Goal: Information Seeking & Learning: Learn about a topic

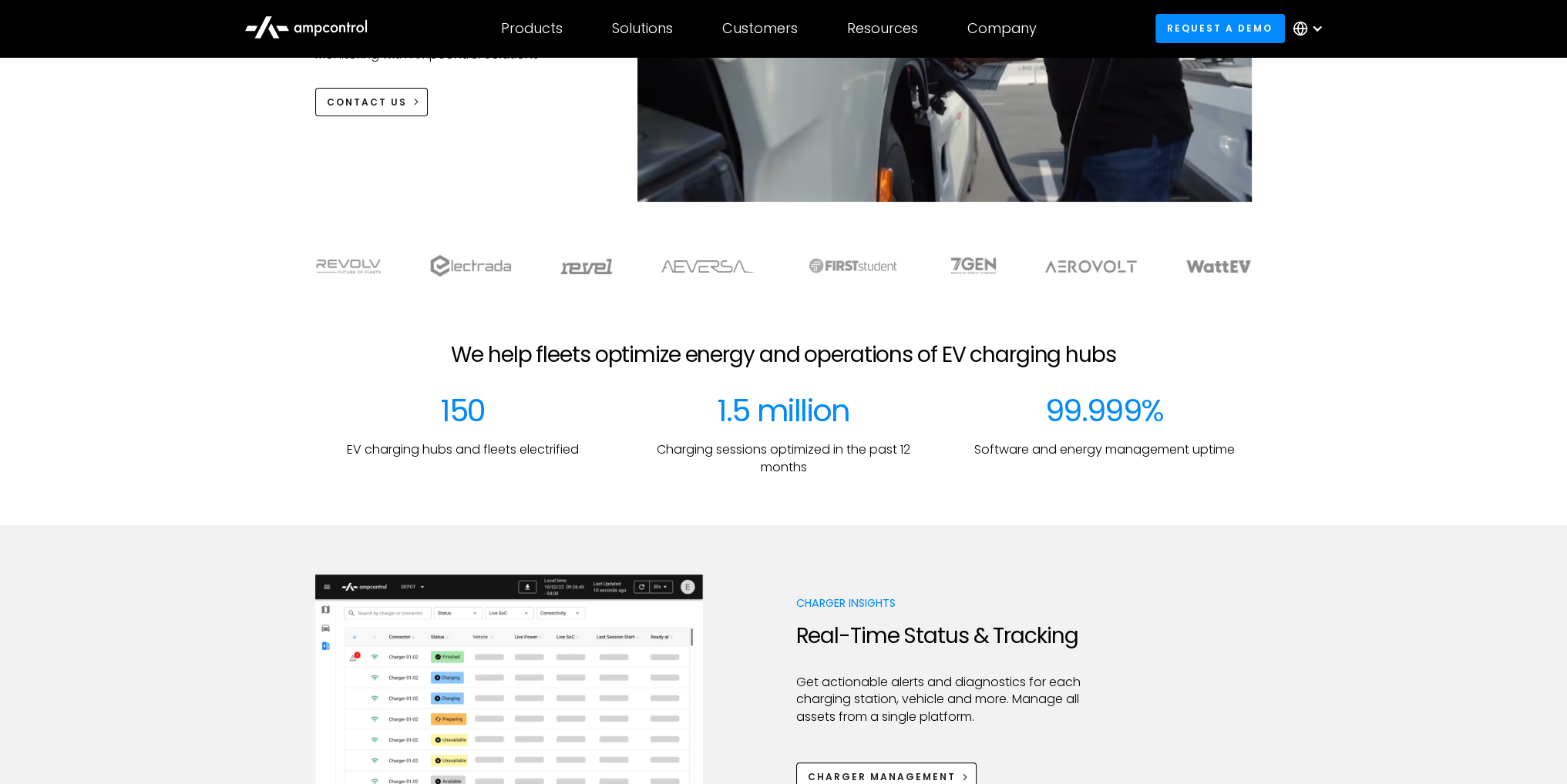
scroll to position [231, 0]
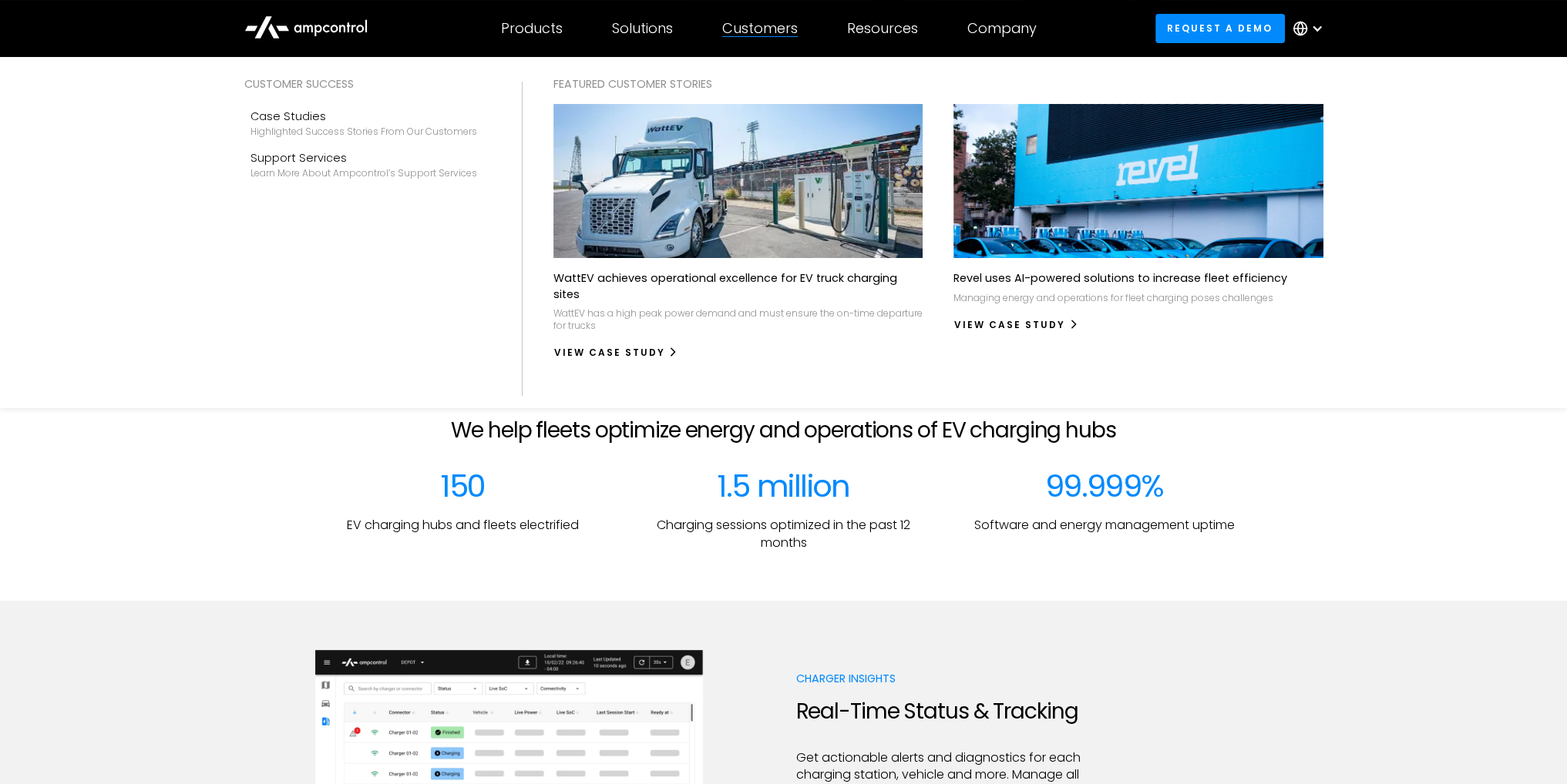
click at [772, 31] on div "Customers" at bounding box center [759, 28] width 75 height 17
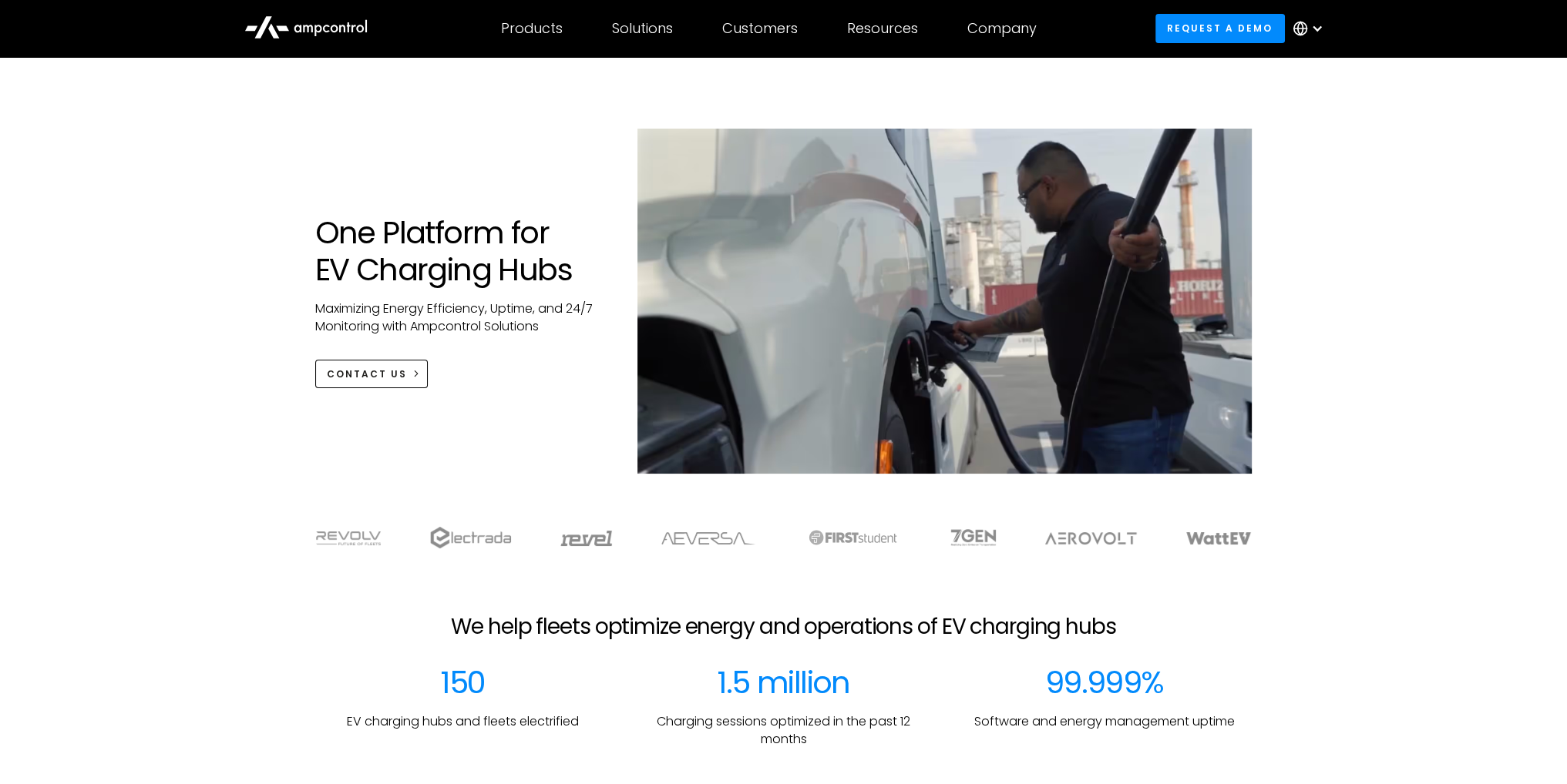
scroll to position [0, 0]
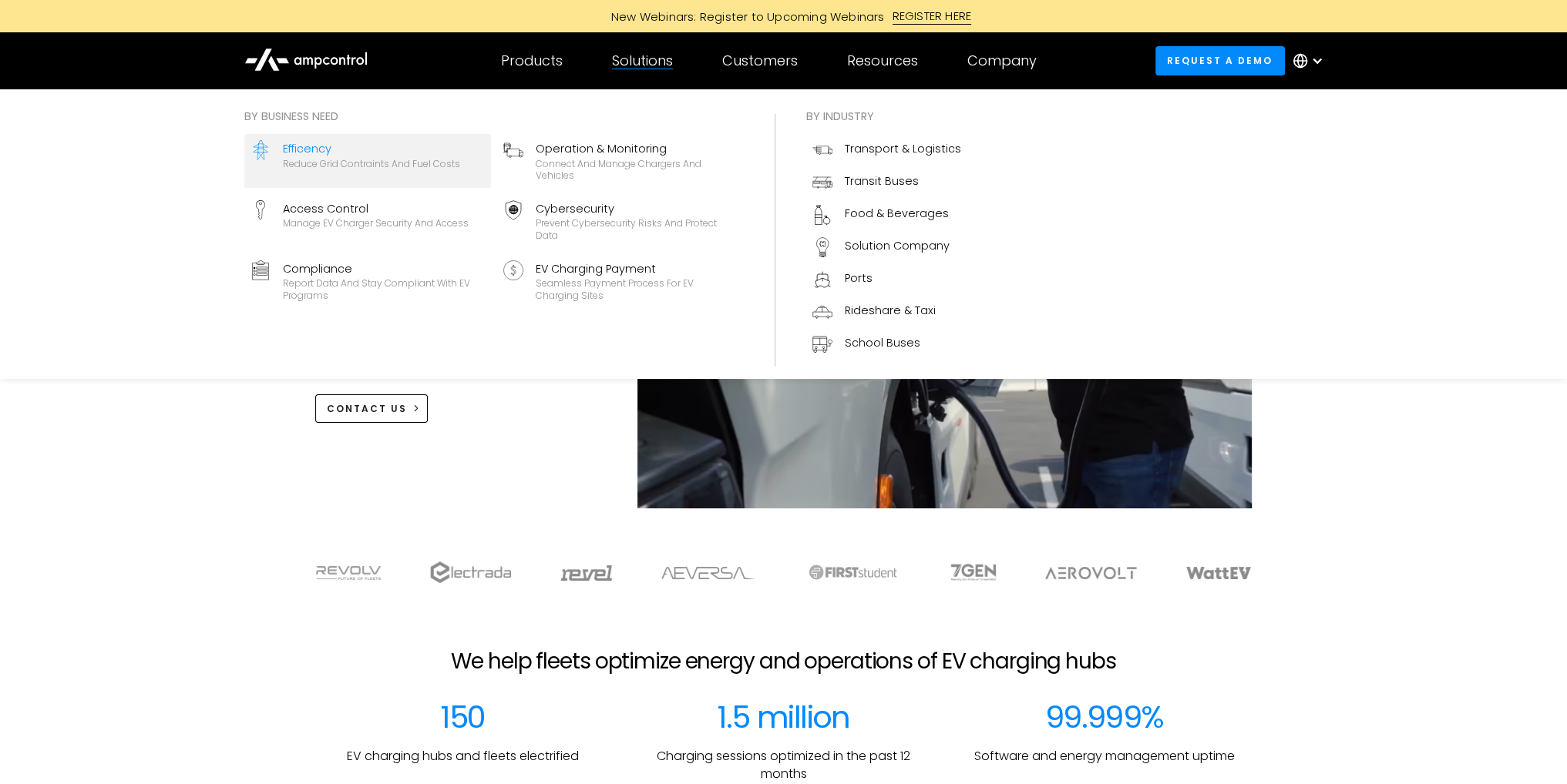
click at [408, 161] on div "Reduce grid contraints and fuel costs" at bounding box center [371, 164] width 178 height 12
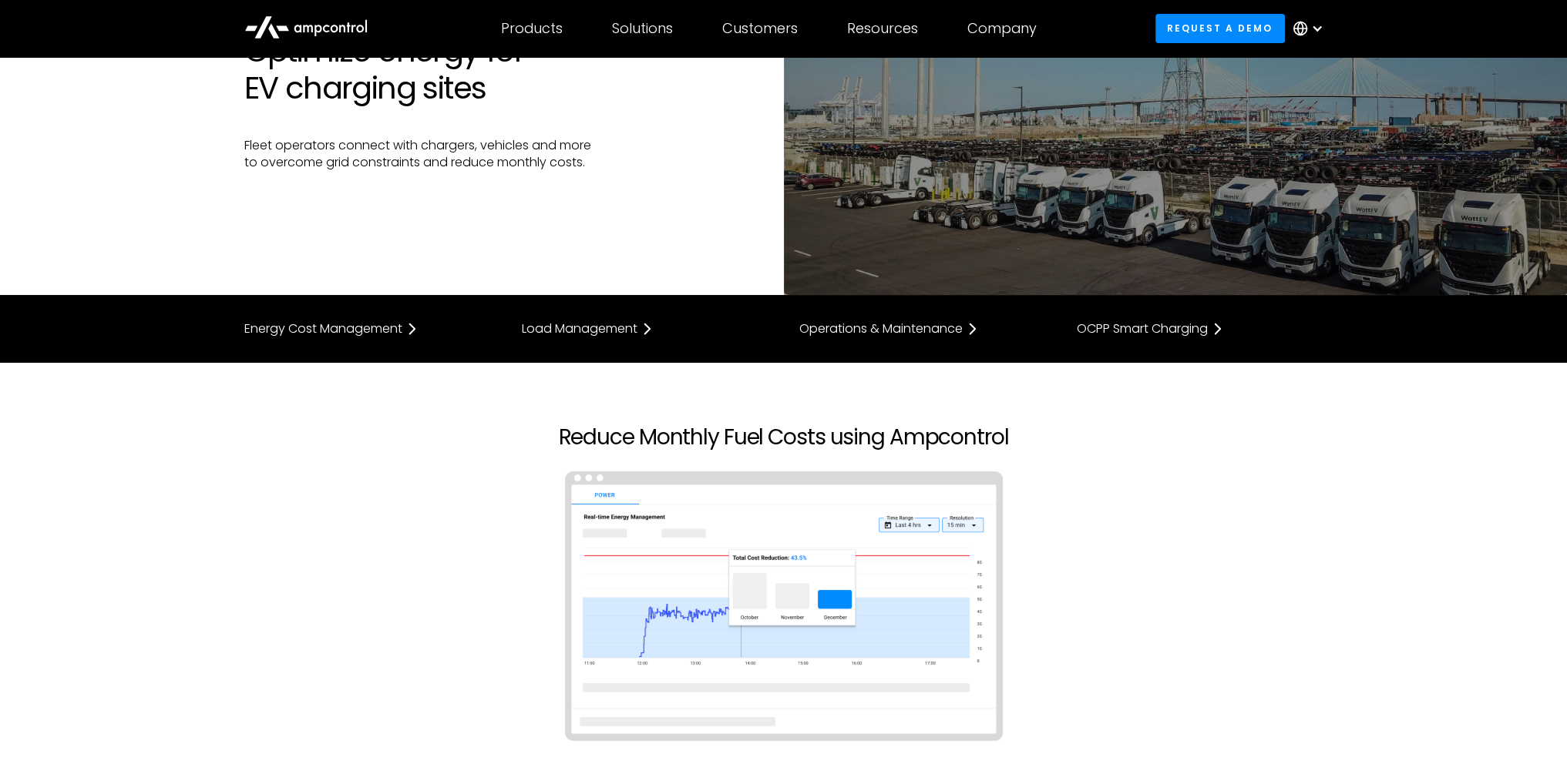
scroll to position [231, 0]
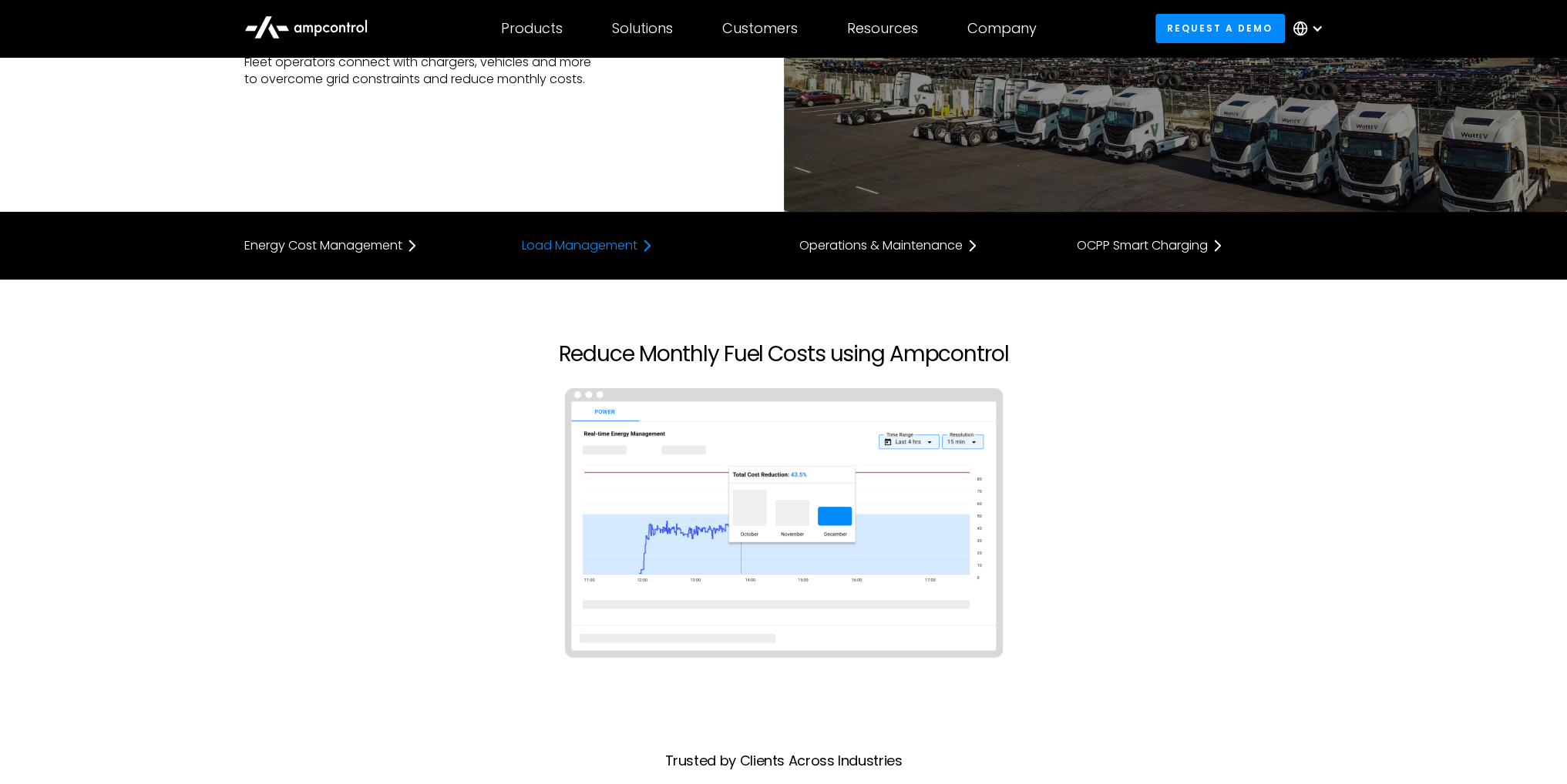
click at [575, 246] on div "Load Management" at bounding box center [579, 246] width 116 height 12
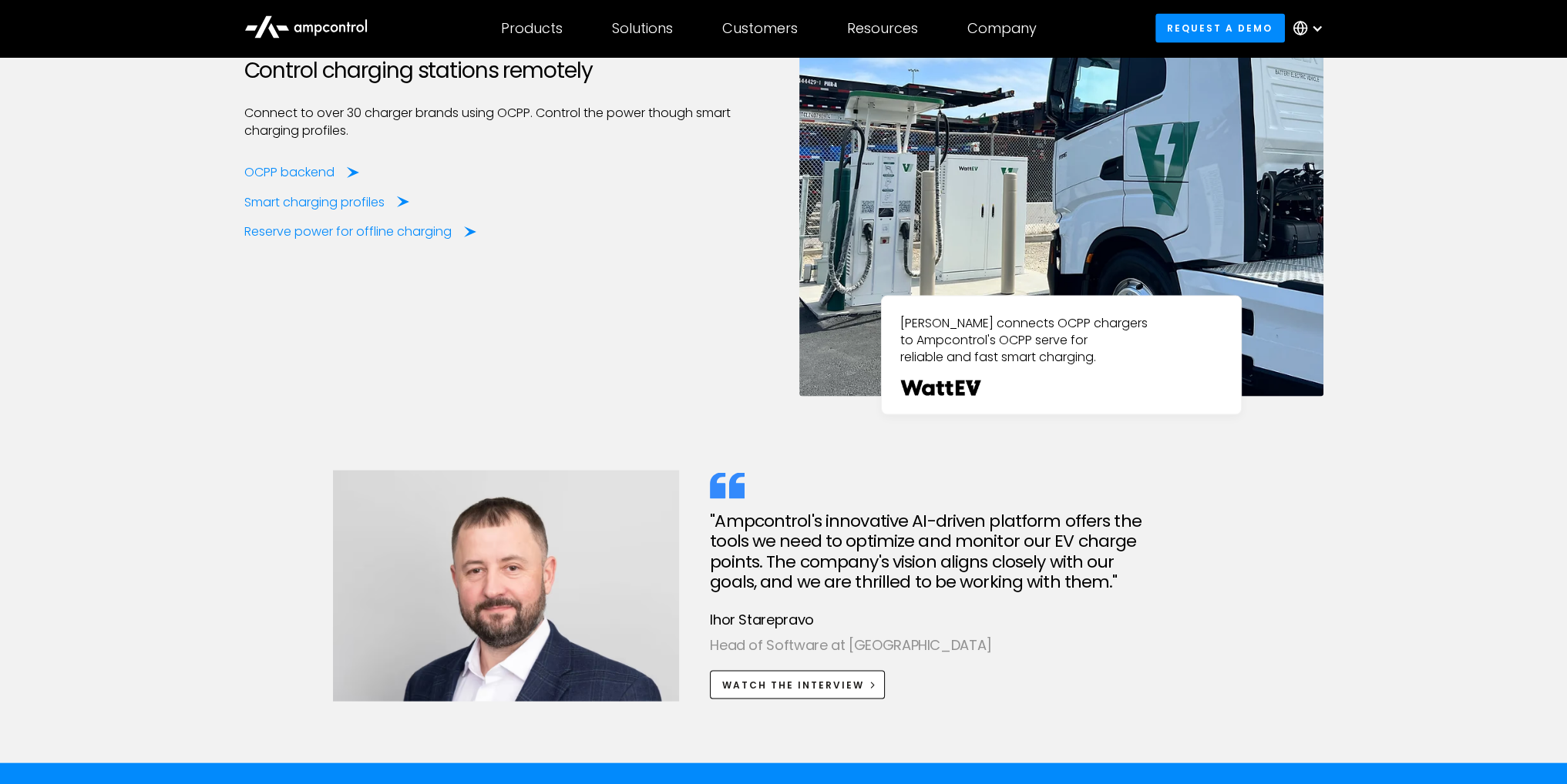
scroll to position [4242, 0]
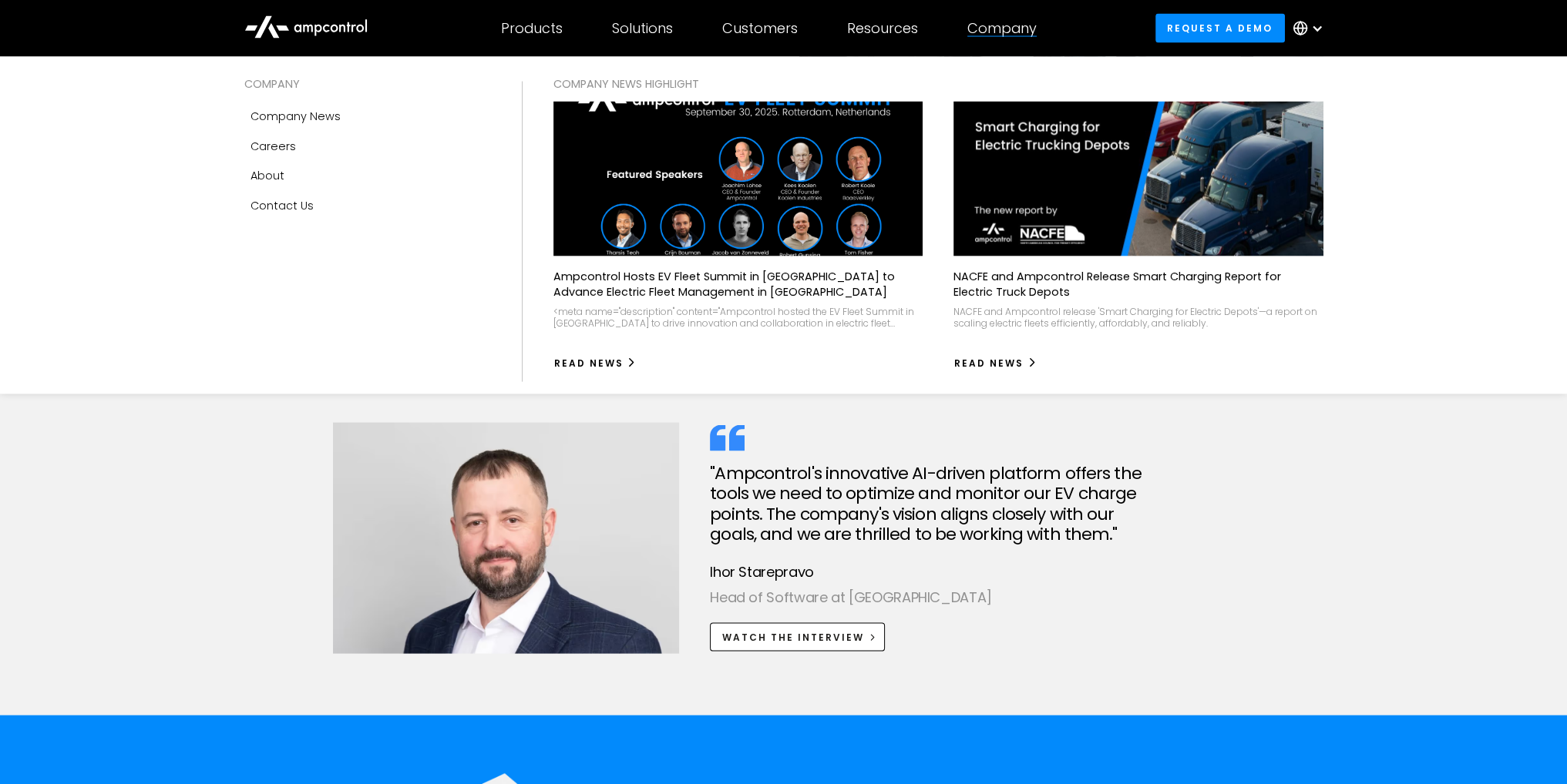
click at [996, 26] on div "Company" at bounding box center [1002, 28] width 70 height 17
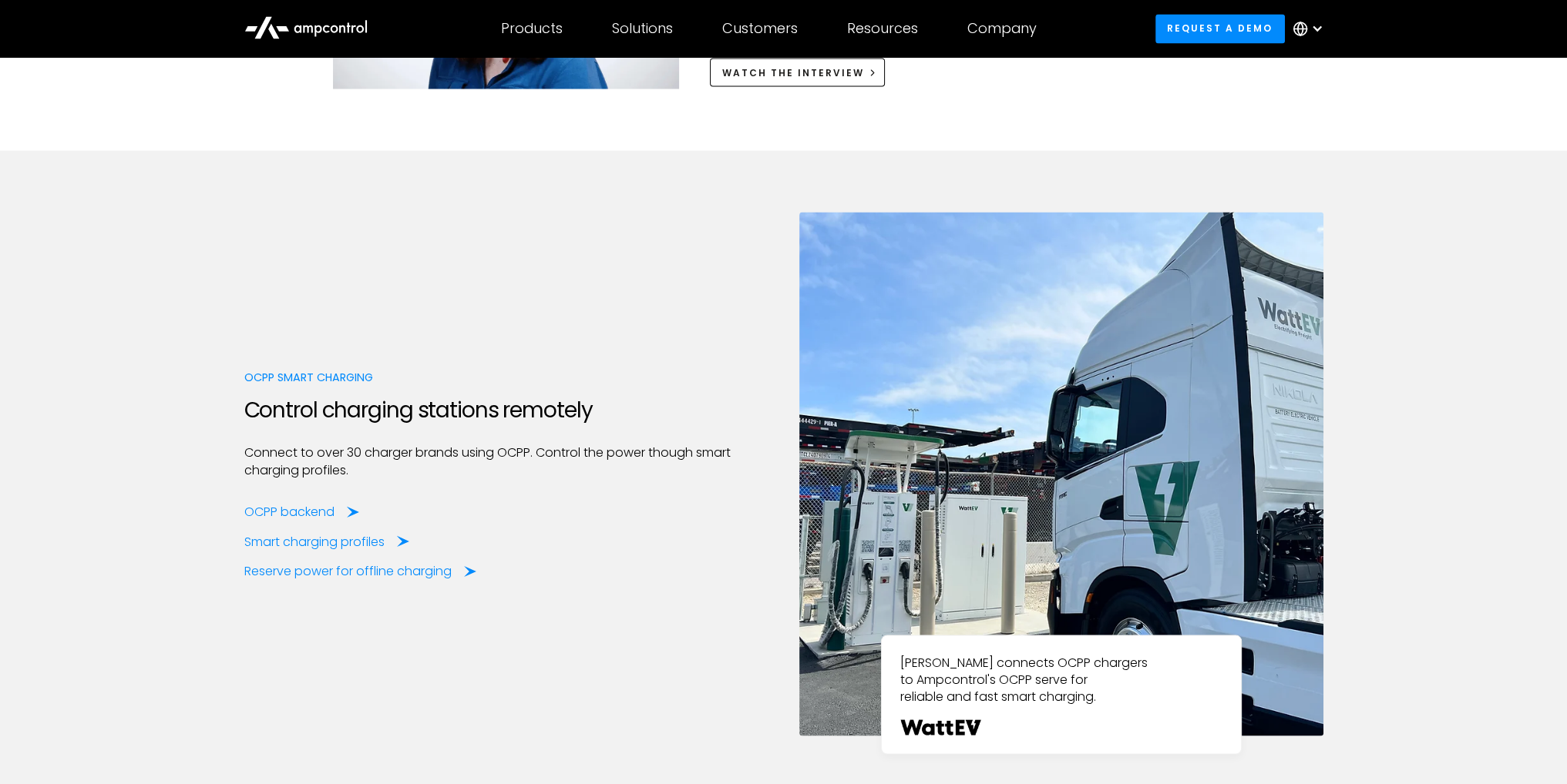
scroll to position [3857, 0]
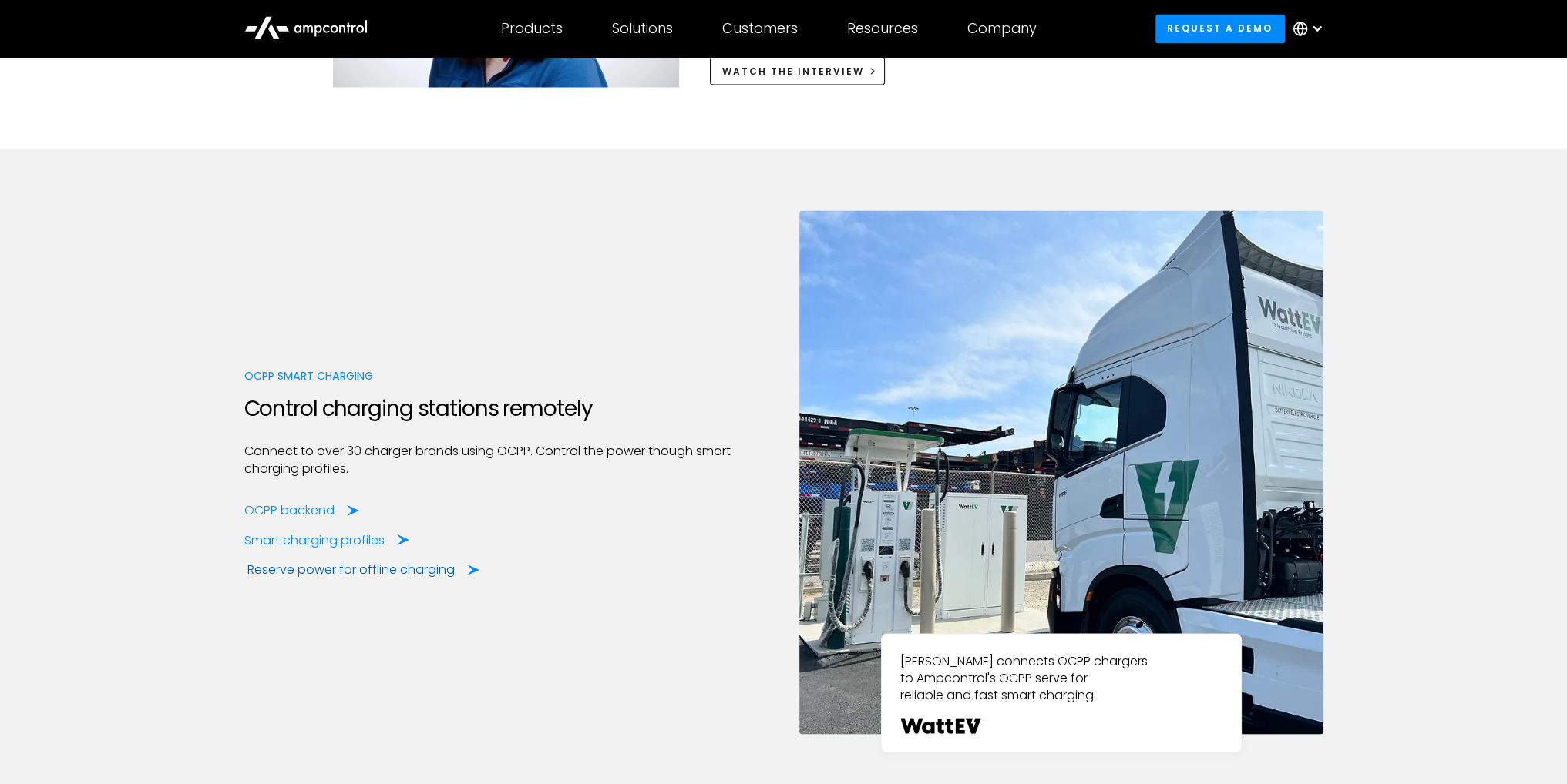
click at [302, 567] on div "Reserve power for offline charging" at bounding box center [351, 569] width 208 height 17
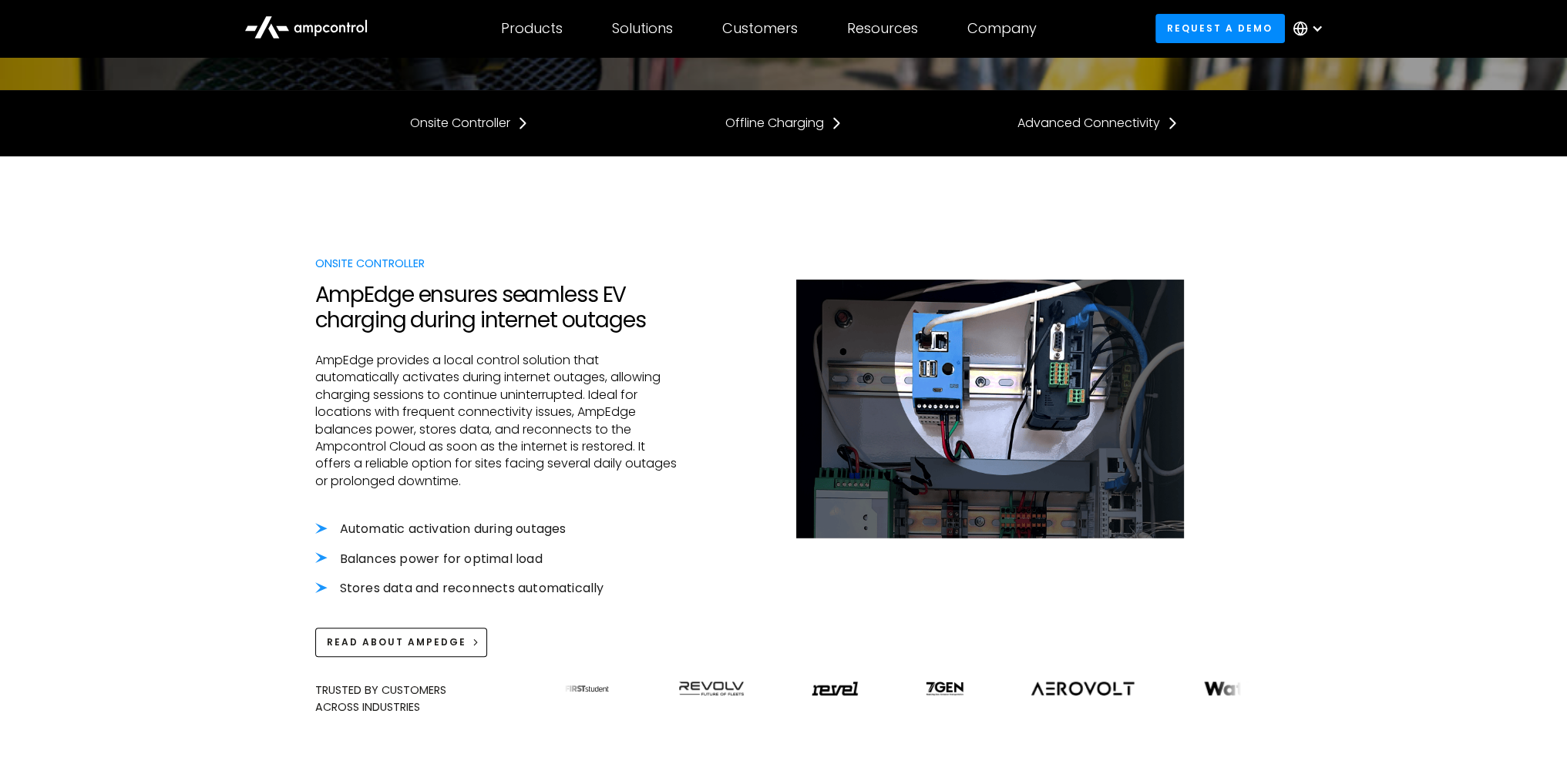
scroll to position [385, 0]
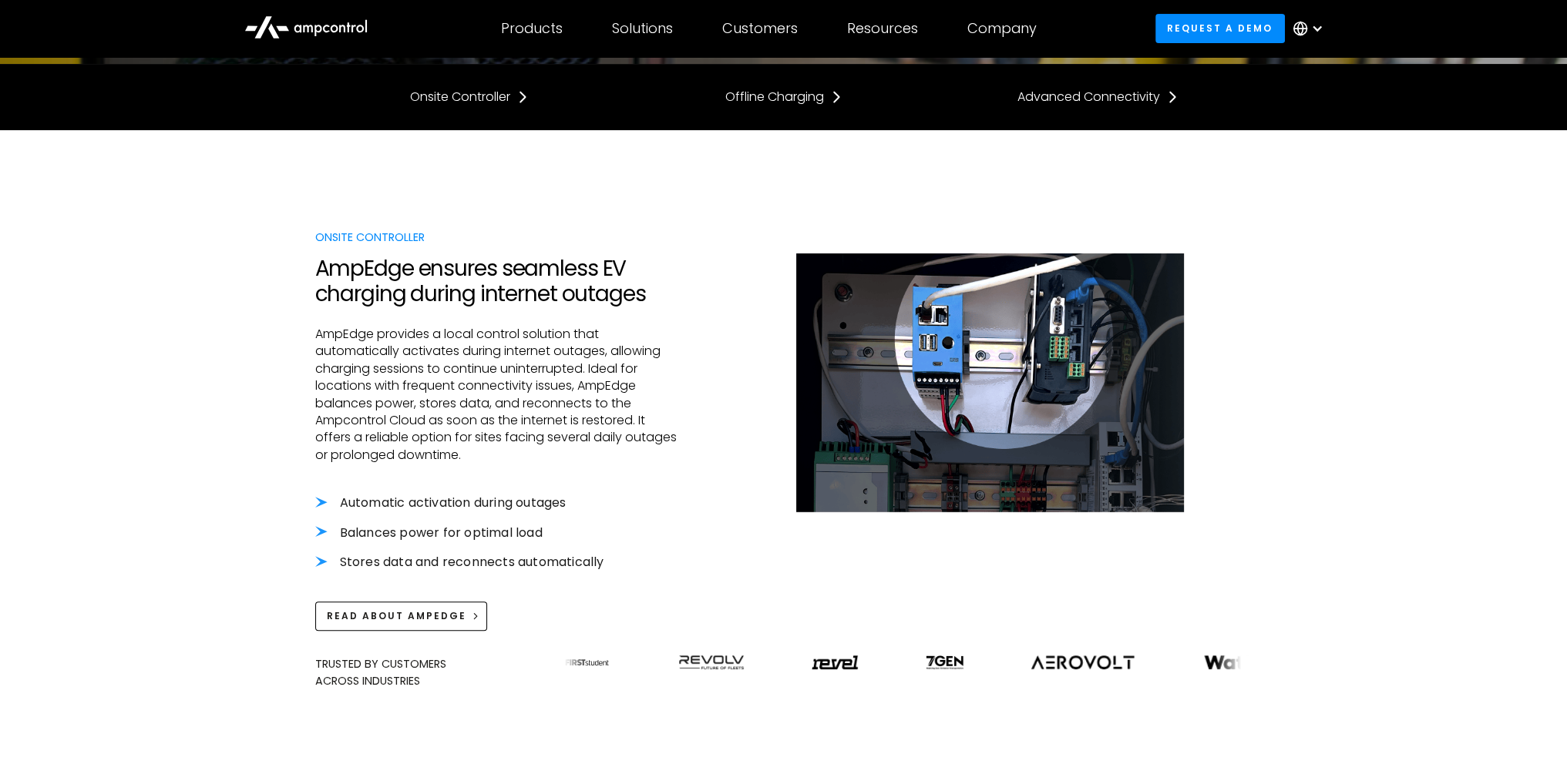
click at [1327, 660] on img at bounding box center [1356, 662] width 59 height 14
click at [612, 658] on img at bounding box center [581, 662] width 59 height 14
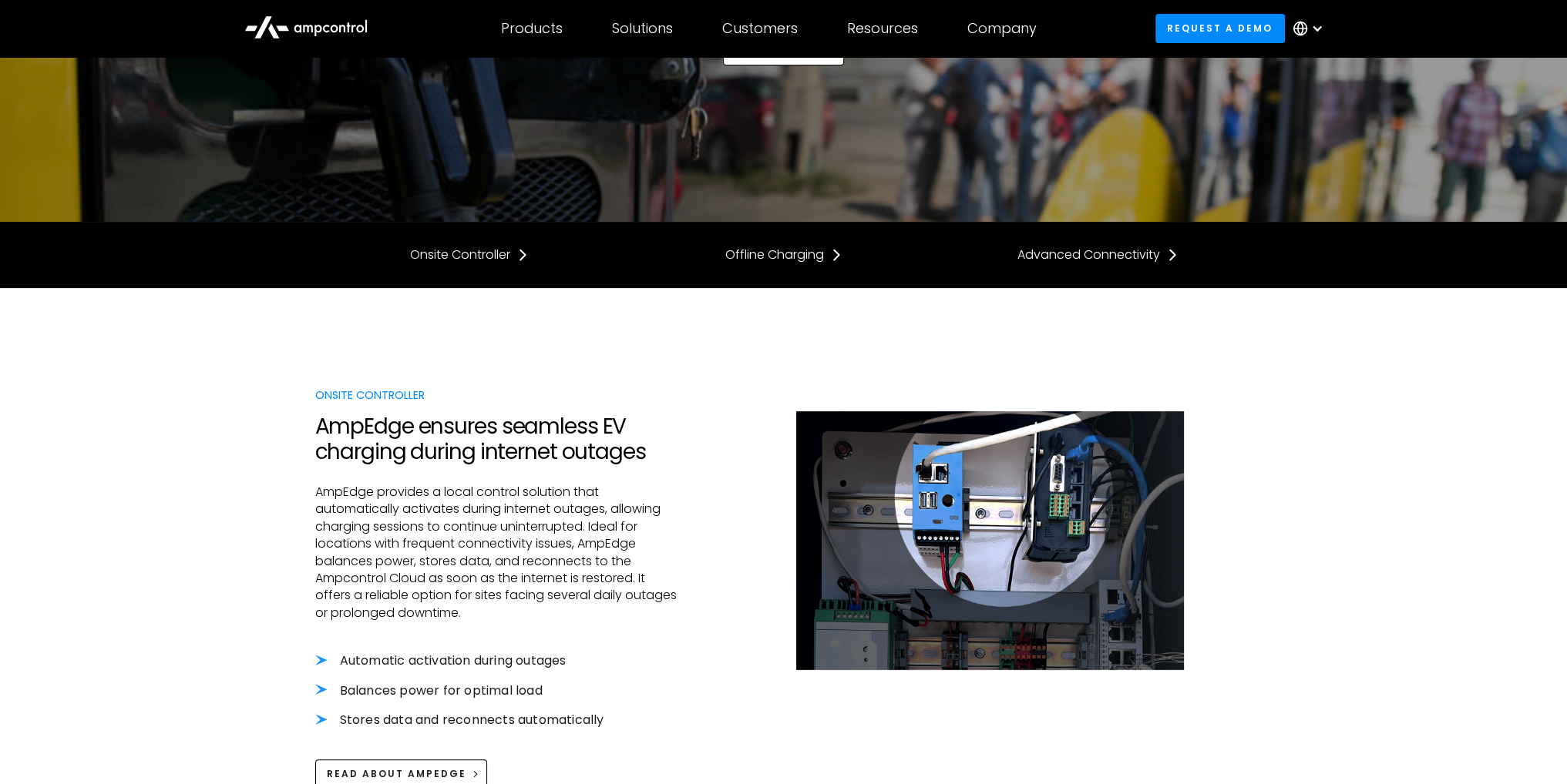
scroll to position [231, 0]
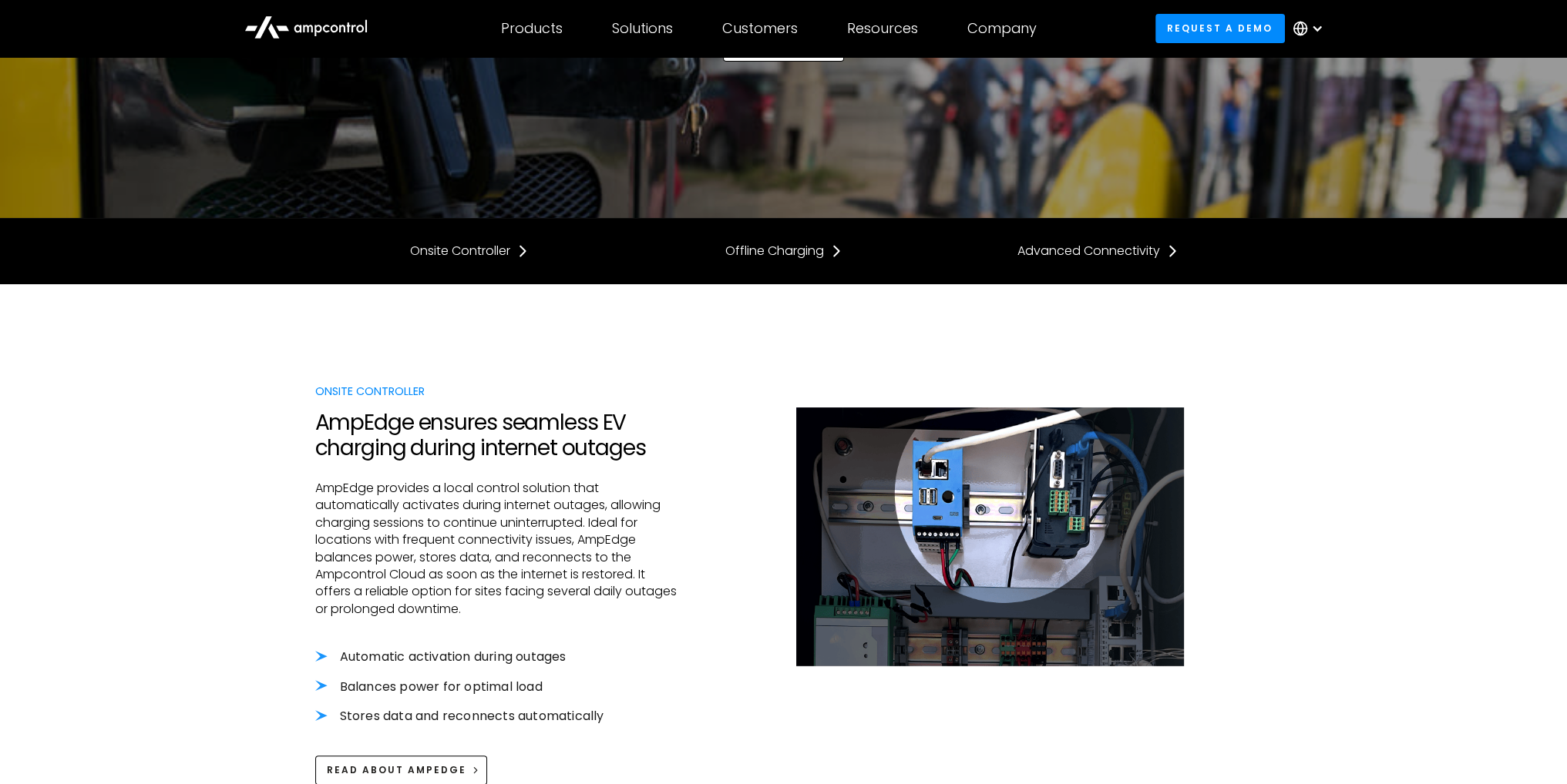
click at [321, 688] on li "Balances power for optimal load" at bounding box center [498, 687] width 365 height 17
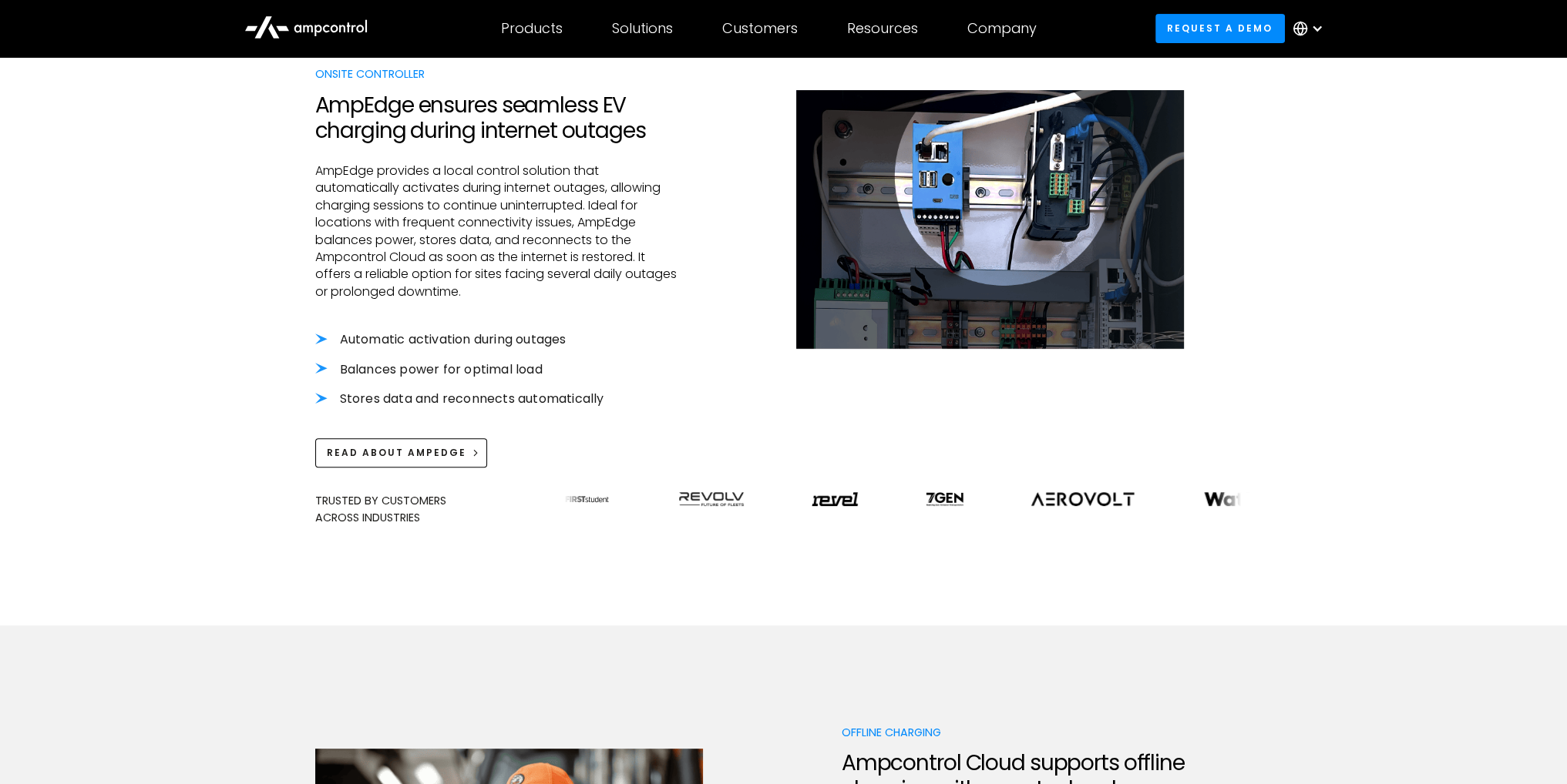
scroll to position [539, 0]
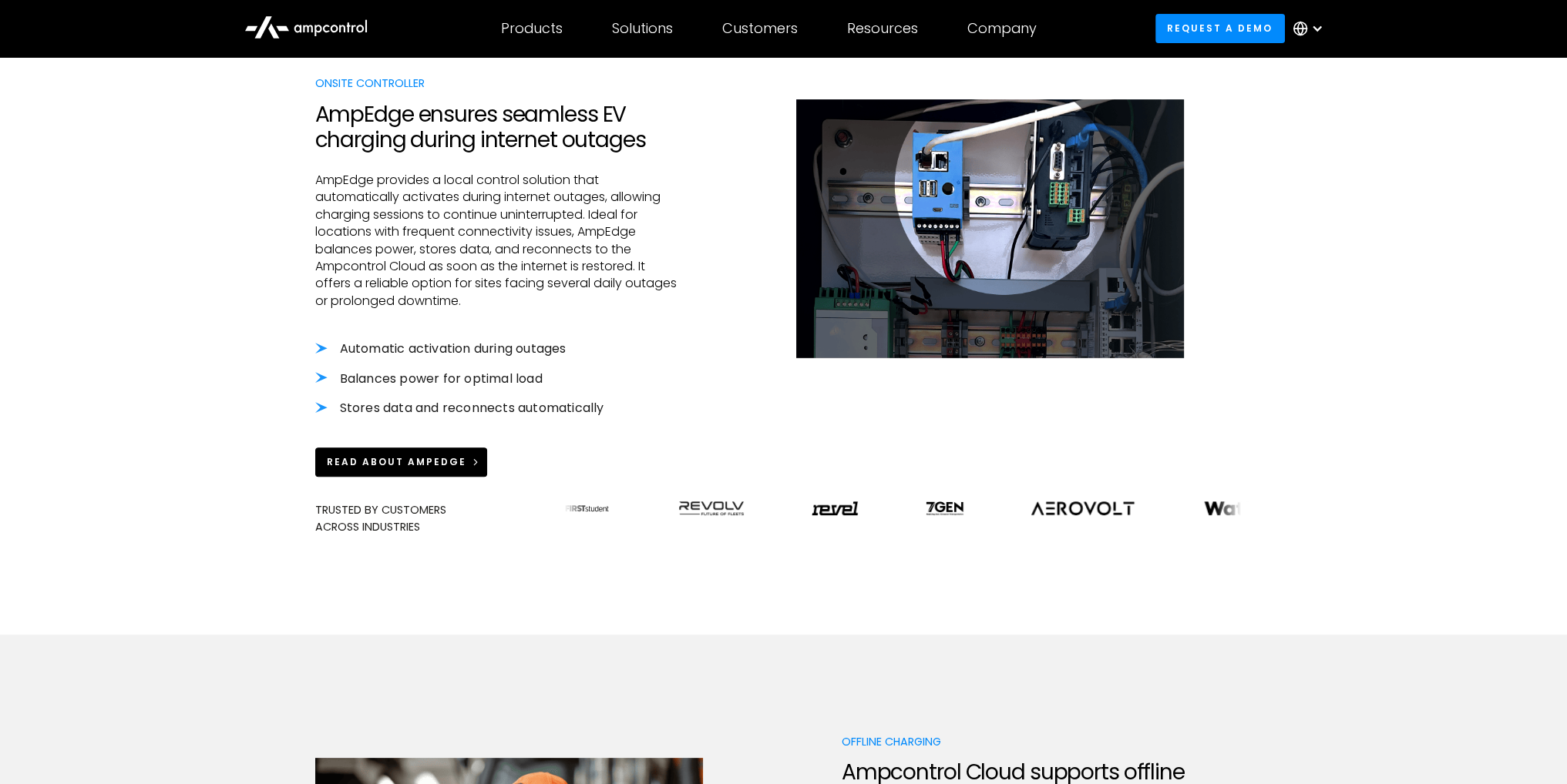
click at [407, 461] on div "Read about AmpEdge" at bounding box center [397, 462] width 140 height 14
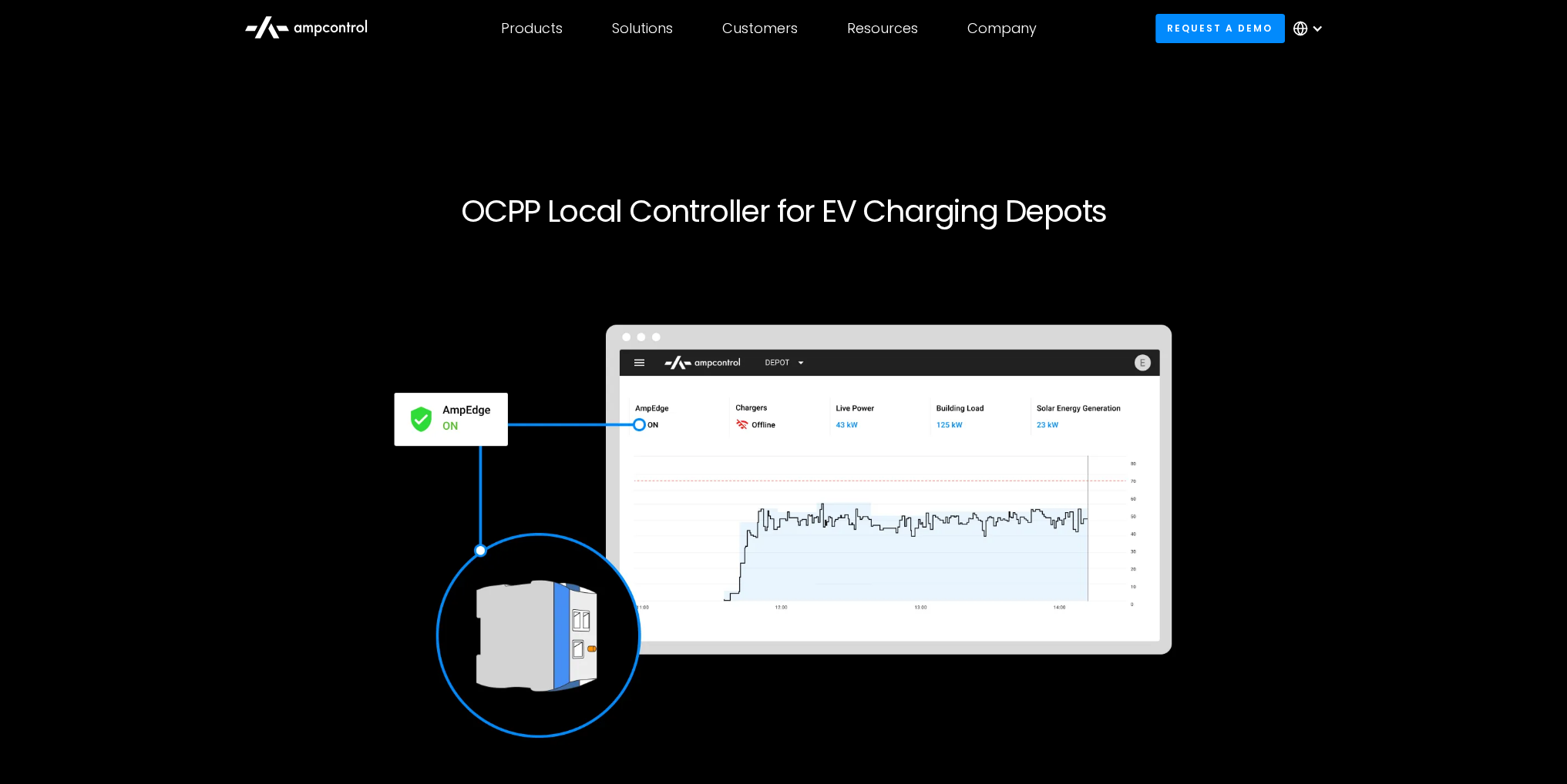
click at [1292, 165] on div "OCPP Local Controller for EV Charging Depots Request a demo" at bounding box center [783, 522] width 1518 height 757
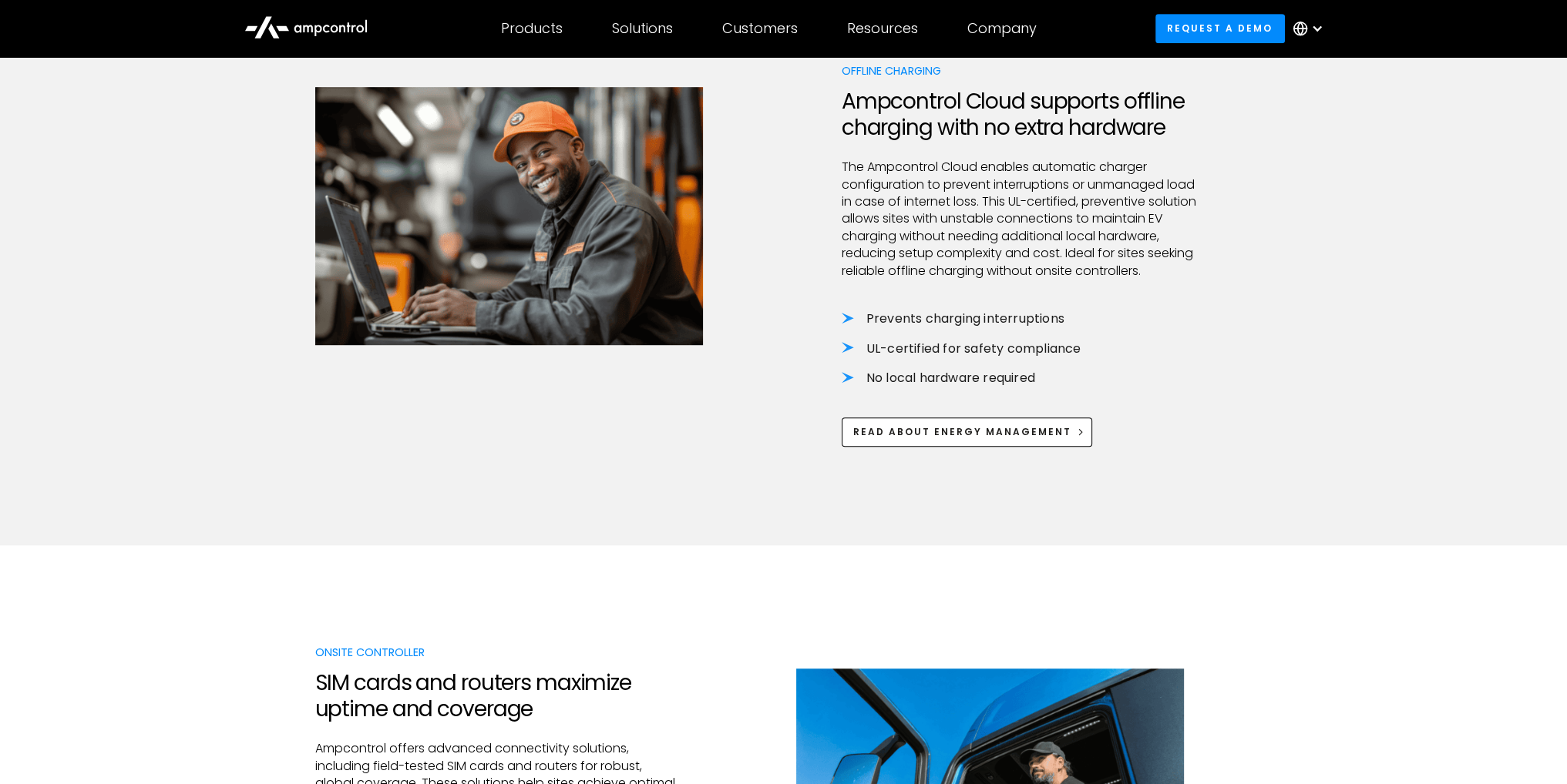
scroll to position [1232, 0]
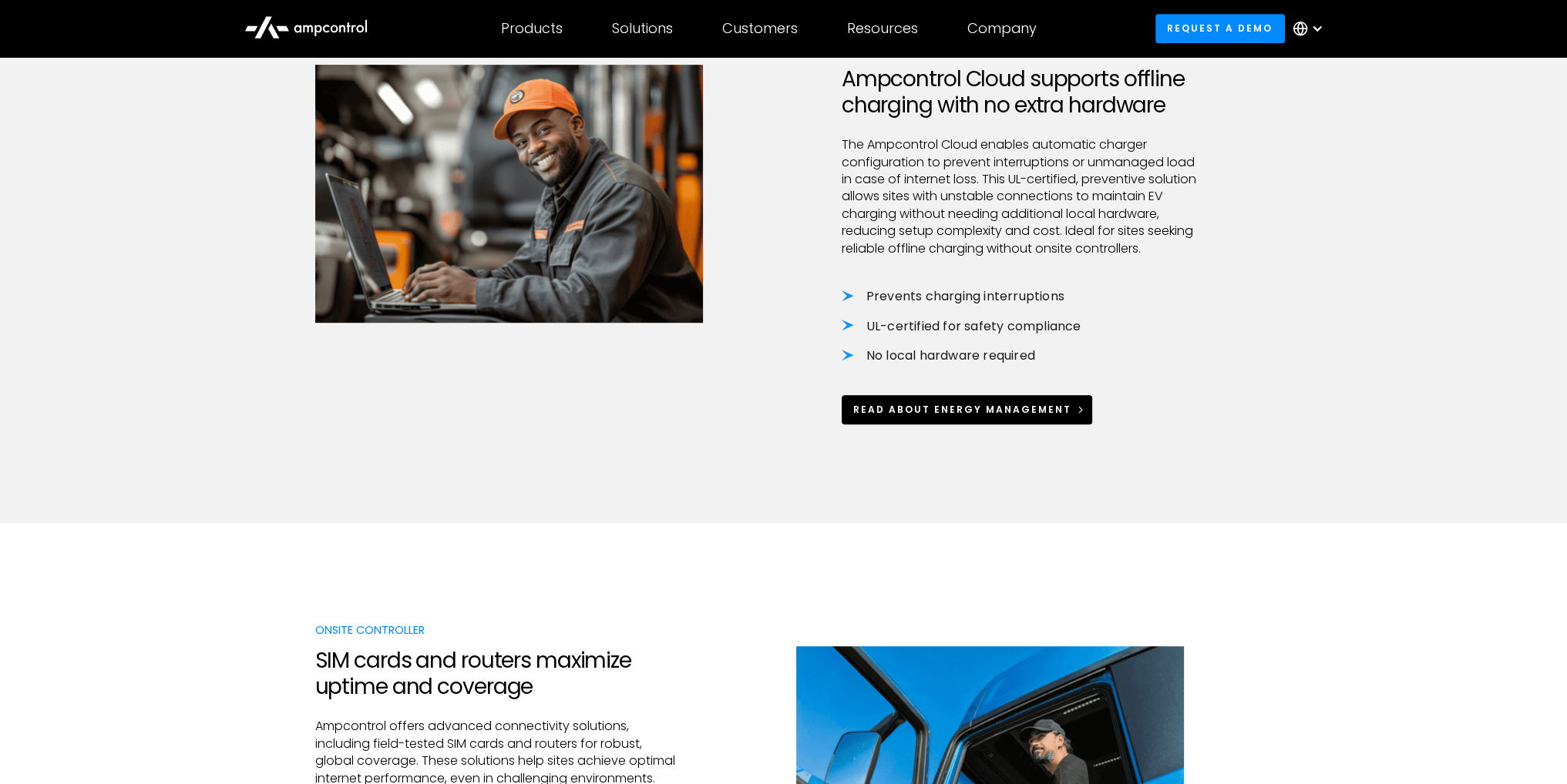
click at [987, 411] on div "Read about Energy Management" at bounding box center [962, 409] width 218 height 14
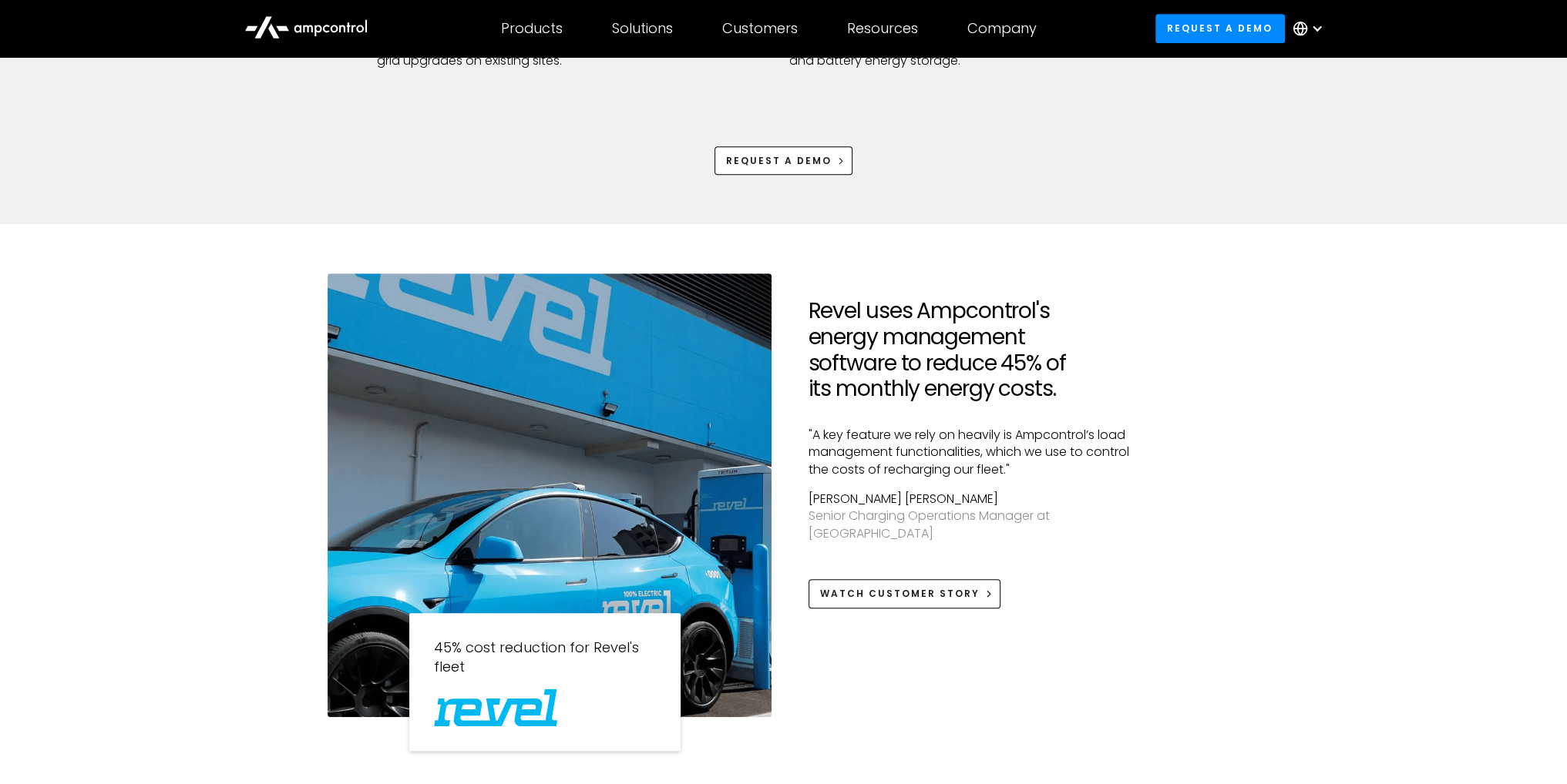
scroll to position [1155, 0]
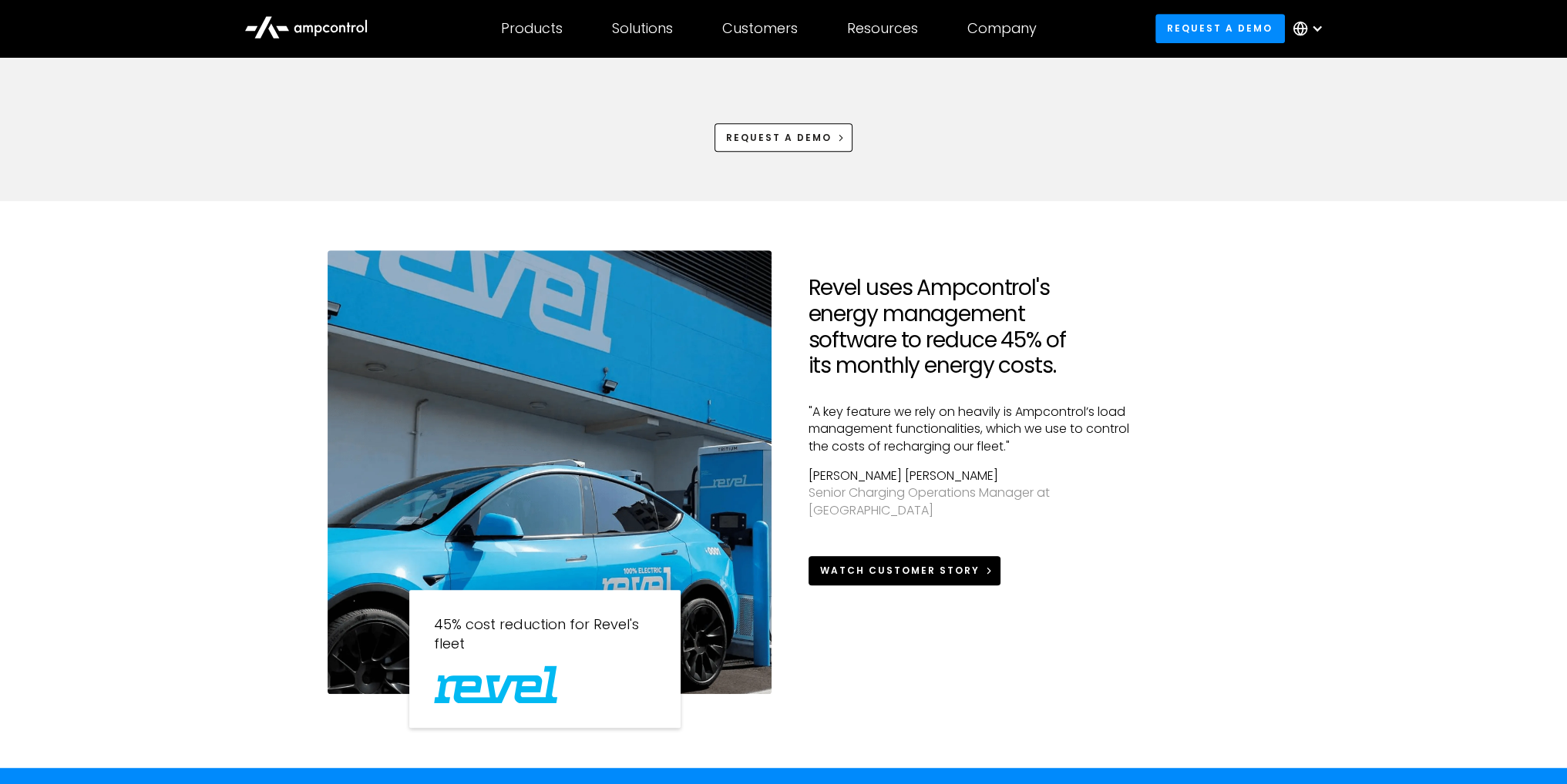
click at [879, 564] on div "Watch Customer Story" at bounding box center [899, 571] width 160 height 14
